Goal: Task Accomplishment & Management: Use online tool/utility

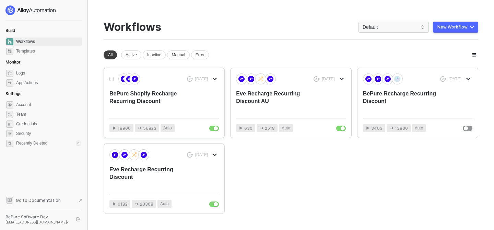
click at [164, 94] on div "BePure Shopify Recharge Recurring Discount" at bounding box center [153, 101] width 88 height 23
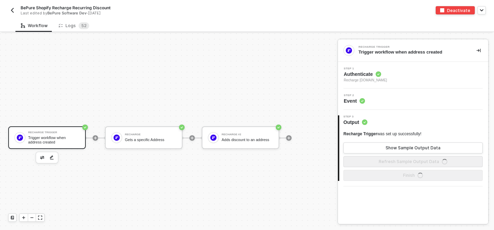
scroll to position [13, 0]
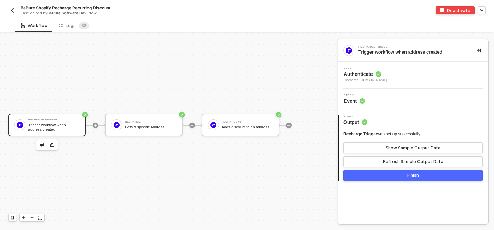
click at [12, 9] on img "button" at bounding box center [12, 10] width 5 height 5
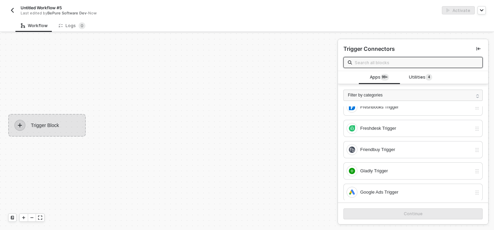
scroll to position [647, 0]
click at [423, 77] on span "Utilities 4" at bounding box center [420, 78] width 23 height 8
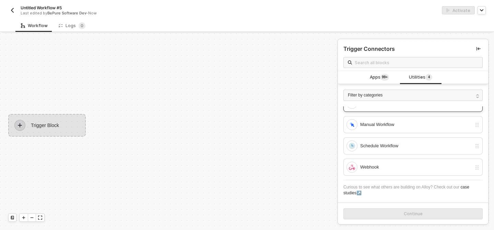
scroll to position [0, 0]
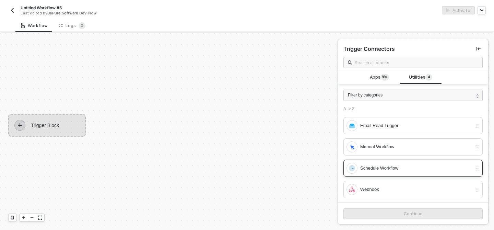
click at [404, 167] on div "Schedule Workflow" at bounding box center [416, 168] width 112 height 8
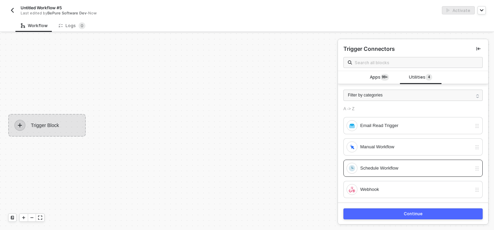
click at [405, 215] on div "Continue" at bounding box center [413, 213] width 19 height 5
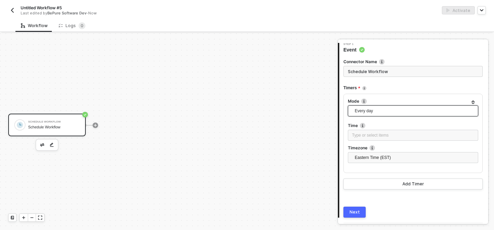
scroll to position [25, 0]
click at [386, 110] on span "Every day" at bounding box center [414, 110] width 119 height 10
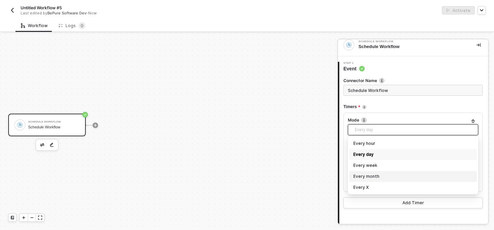
scroll to position [5, 0]
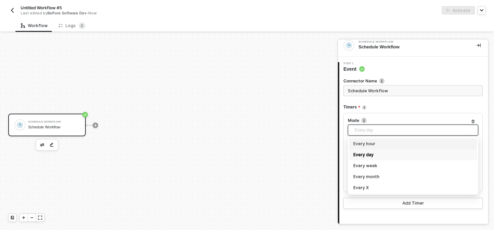
click at [382, 106] on div "Timers" at bounding box center [413, 107] width 139 height 11
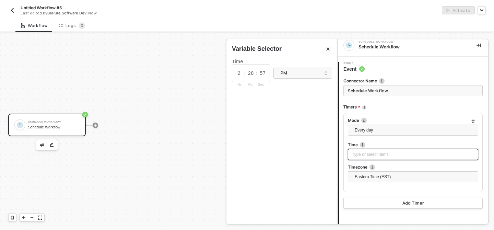
click at [380, 158] on div "Type or select items ﻿" at bounding box center [413, 154] width 130 height 11
click at [378, 152] on div "Type or select items ﻿" at bounding box center [413, 154] width 122 height 7
click at [329, 48] on icon "Close" at bounding box center [328, 49] width 4 height 4
click at [391, 91] on input "Schedule Workflow" at bounding box center [413, 90] width 139 height 11
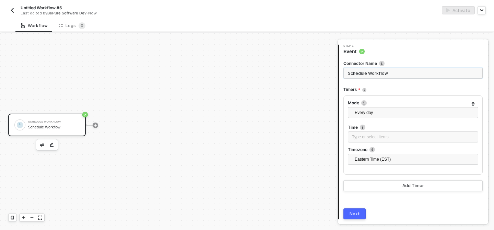
scroll to position [23, 0]
click at [406, 188] on div "Add Timer" at bounding box center [414, 185] width 22 height 5
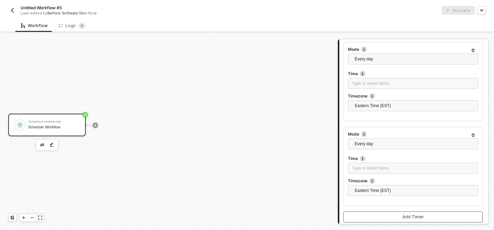
scroll to position [78, 0]
click at [472, 137] on button "button" at bounding box center [473, 133] width 8 height 8
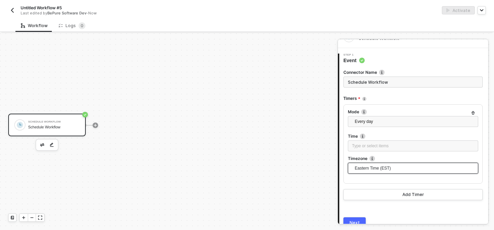
scroll to position [0, 0]
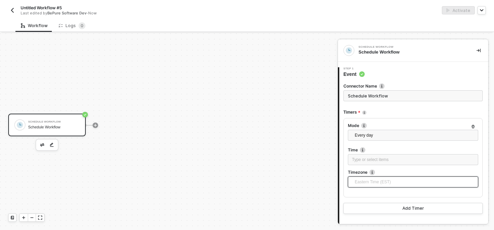
click at [377, 182] on span "Eastern Time (EST)" at bounding box center [414, 182] width 119 height 10
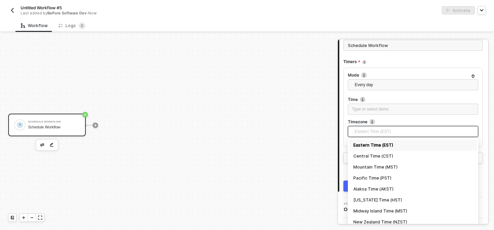
scroll to position [71, 0]
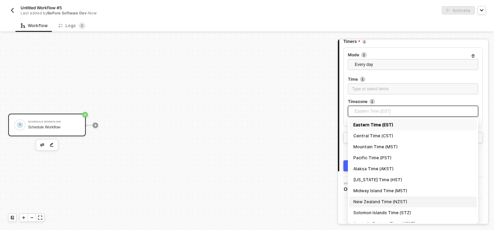
click at [380, 201] on div "New Zealand Time (NZST)" at bounding box center [413, 202] width 119 height 8
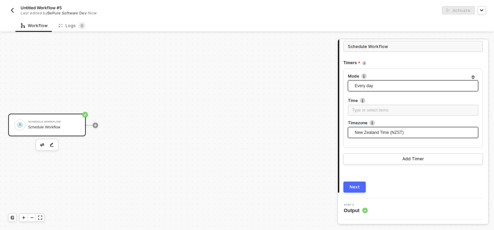
scroll to position [45, 0]
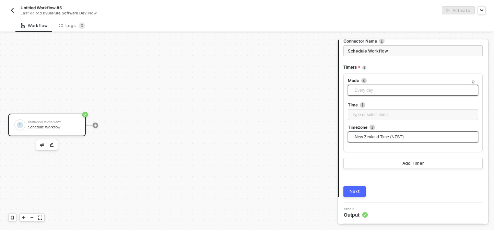
click at [398, 92] on span "Every day" at bounding box center [414, 90] width 119 height 10
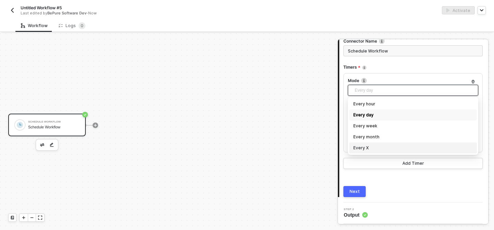
click at [373, 148] on div "Every X" at bounding box center [413, 148] width 119 height 8
click at [374, 90] on span "Every X" at bounding box center [414, 90] width 119 height 10
click at [374, 137] on div "Every month" at bounding box center [413, 137] width 119 height 8
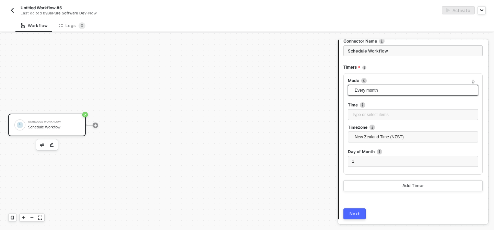
scroll to position [67, 0]
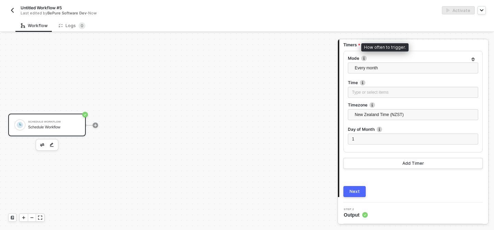
click at [364, 59] on img at bounding box center [363, 58] width 5 height 5
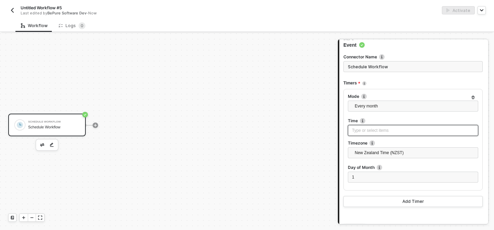
scroll to position [0, 0]
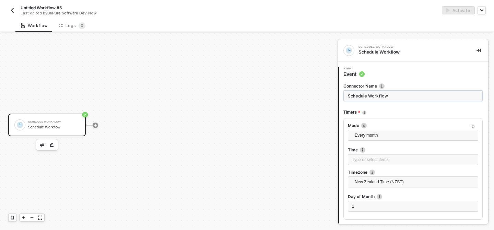
click at [375, 97] on input "Schedule Workflow" at bounding box center [413, 95] width 139 height 11
click at [67, 126] on div "Schedule Workflow" at bounding box center [53, 127] width 51 height 4
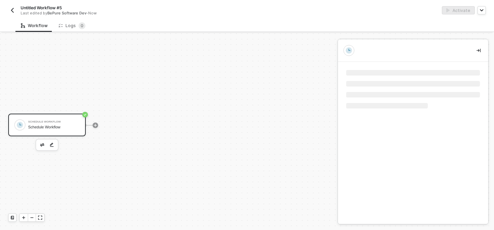
click at [67, 126] on div "Schedule Workflow" at bounding box center [53, 127] width 51 height 4
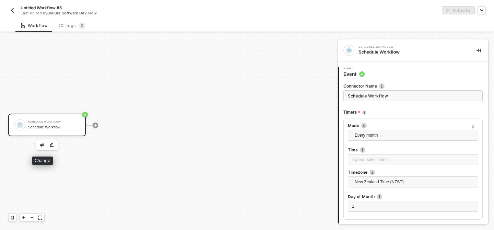
click at [43, 145] on img "button" at bounding box center [42, 144] width 4 height 3
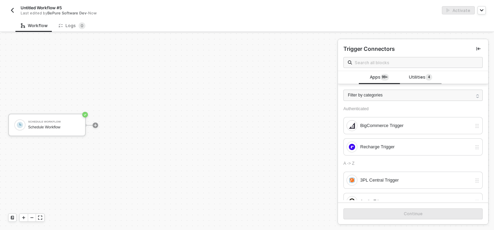
click at [428, 77] on span "4" at bounding box center [429, 76] width 2 height 5
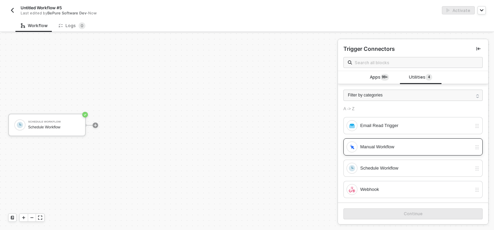
click at [405, 147] on div "Manual Workflow" at bounding box center [416, 147] width 112 height 8
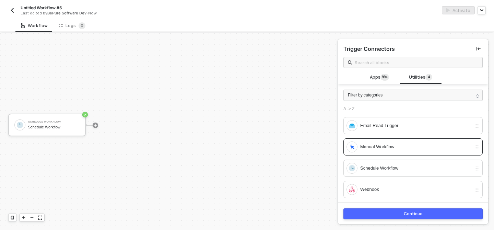
click at [411, 212] on div "Continue" at bounding box center [413, 213] width 19 height 5
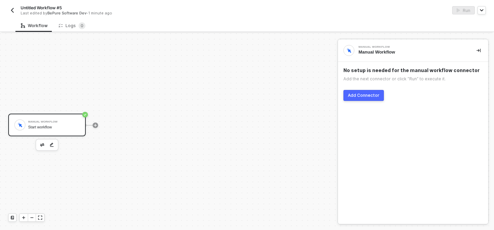
click at [374, 96] on div "Add Connector" at bounding box center [364, 95] width 32 height 5
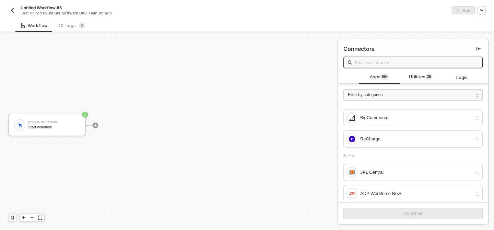
scroll to position [5, 0]
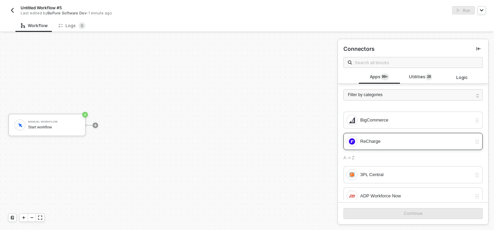
click at [371, 140] on div "ReCharge" at bounding box center [416, 142] width 112 height 8
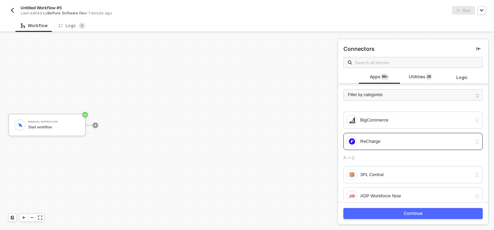
click at [377, 212] on button "Continue" at bounding box center [413, 213] width 139 height 11
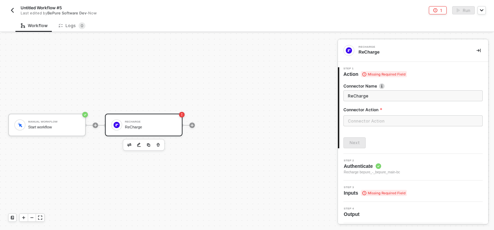
click at [69, 82] on div "Manual Workflow Start workflow ReCharge ReCharge" at bounding box center [167, 125] width 334 height 209
click at [477, 50] on icon "icon-collapse-right" at bounding box center [479, 50] width 4 height 4
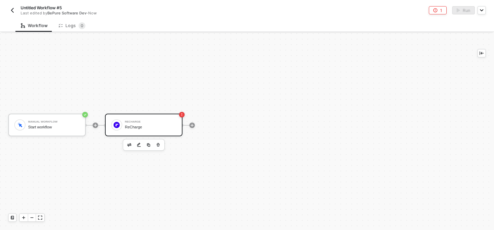
click at [8, 9] on button "button" at bounding box center [12, 10] width 8 height 8
